Goal: Navigation & Orientation: Find specific page/section

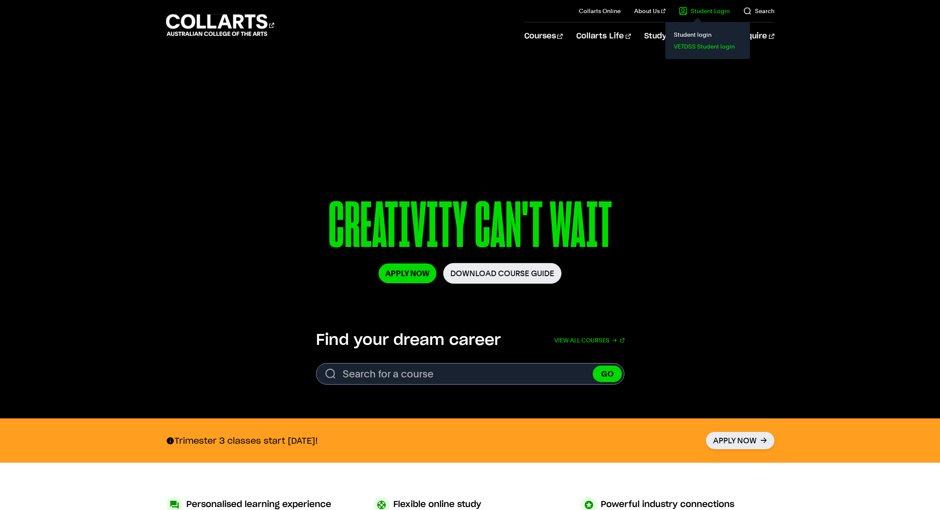
click at [552, 43] on link "VETDSS Student login" at bounding box center [707, 47] width 71 height 12
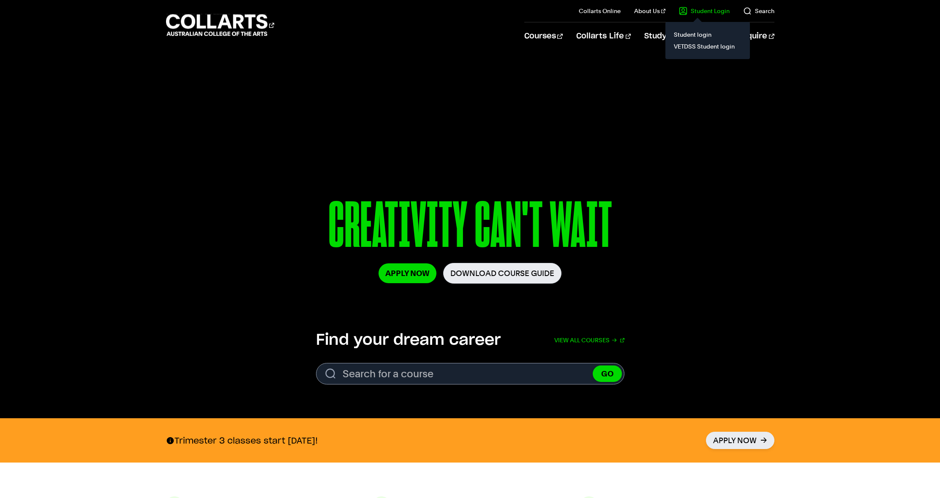
click at [707, 7] on link "Student Login" at bounding box center [704, 11] width 51 height 8
click at [693, 46] on link "VETDSS Student login" at bounding box center [707, 47] width 71 height 12
click at [674, 46] on link "VETDSS Student login" at bounding box center [707, 47] width 71 height 12
